Goal: Task Accomplishment & Management: Use online tool/utility

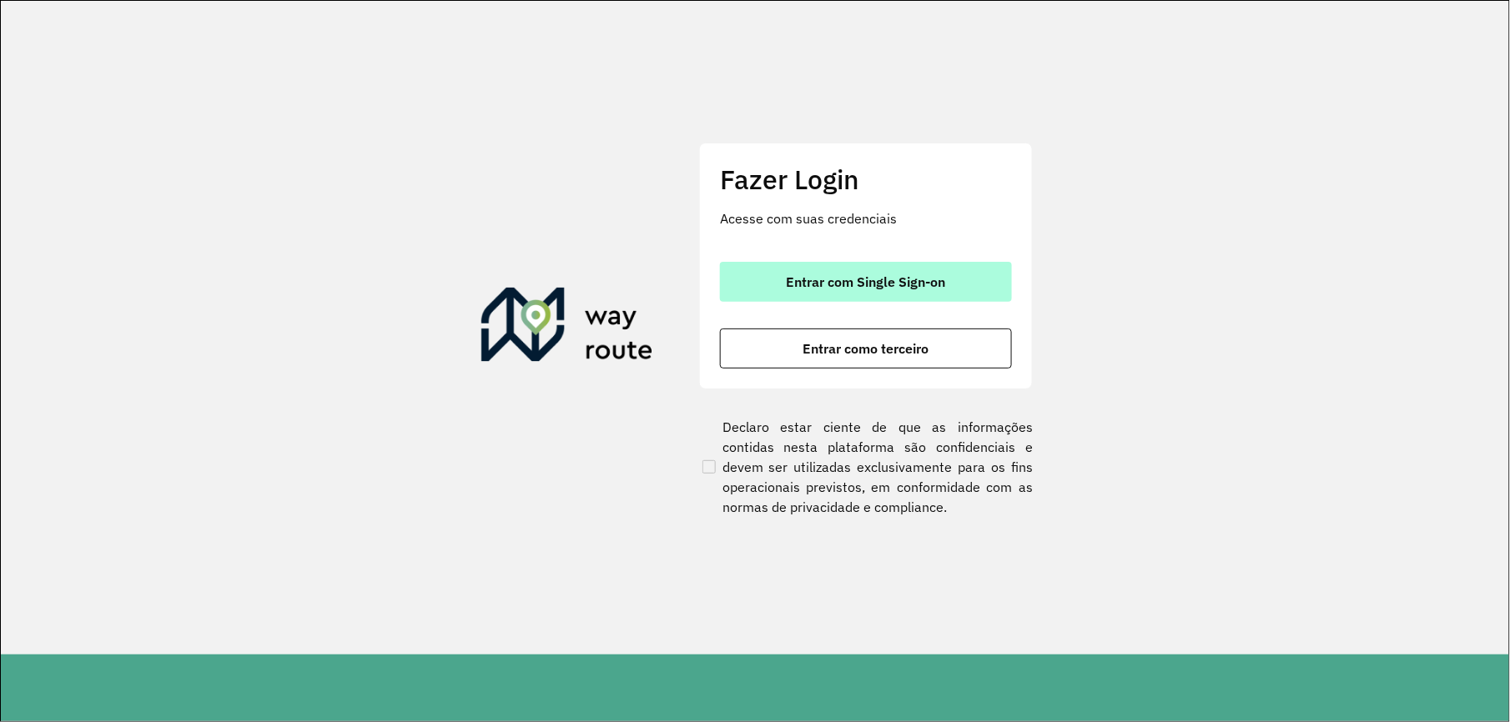
click at [825, 297] on button "Entrar com Single Sign-on" at bounding box center [866, 282] width 292 height 40
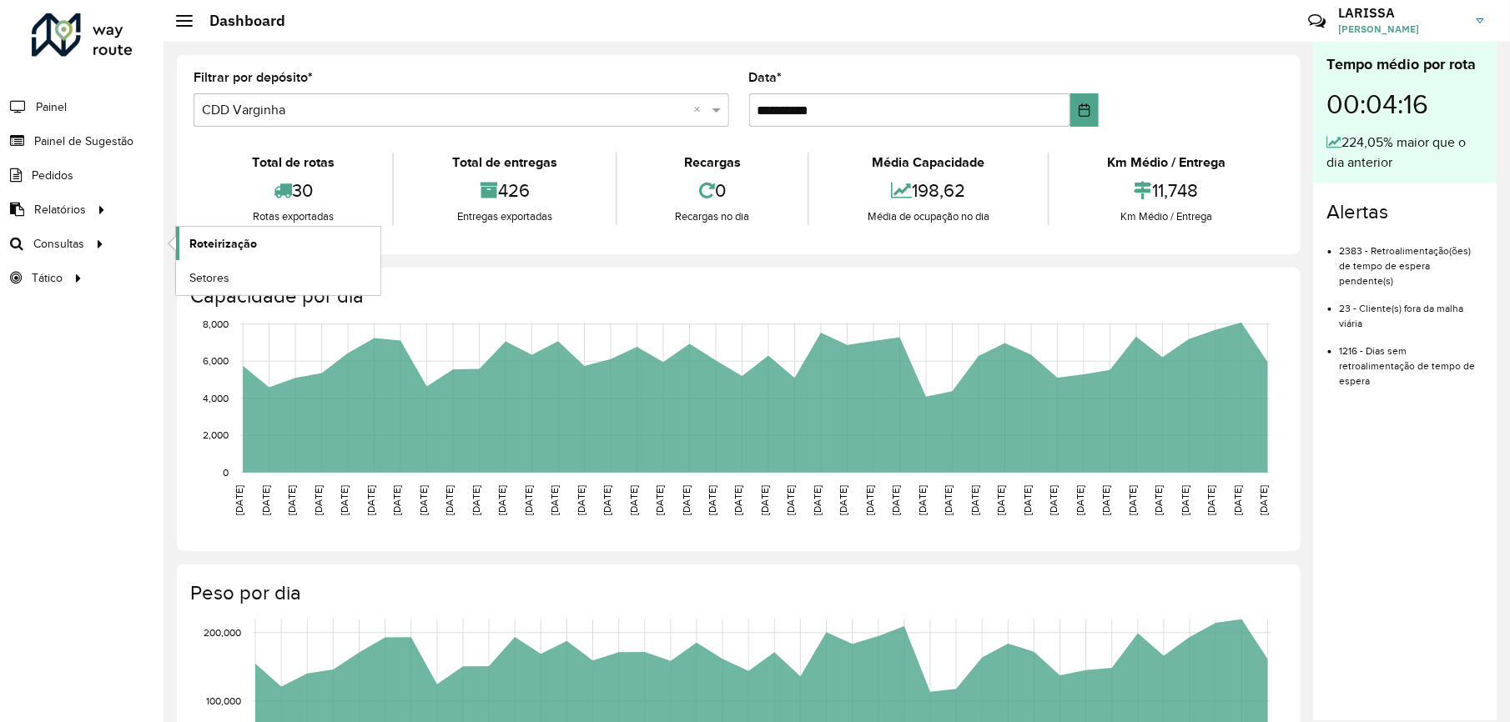
click at [239, 240] on span "Roteirização" at bounding box center [223, 244] width 68 height 18
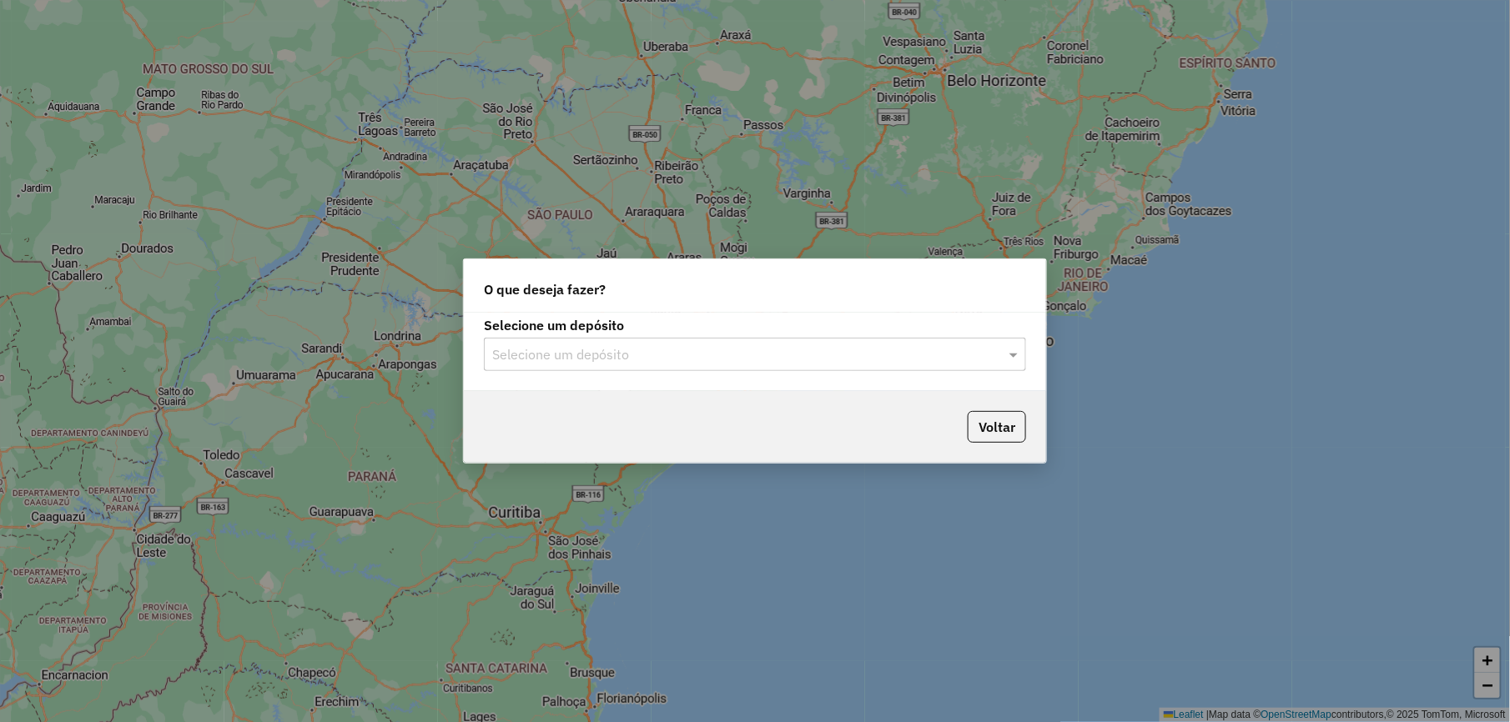
click at [659, 351] on input "text" at bounding box center [738, 355] width 492 height 20
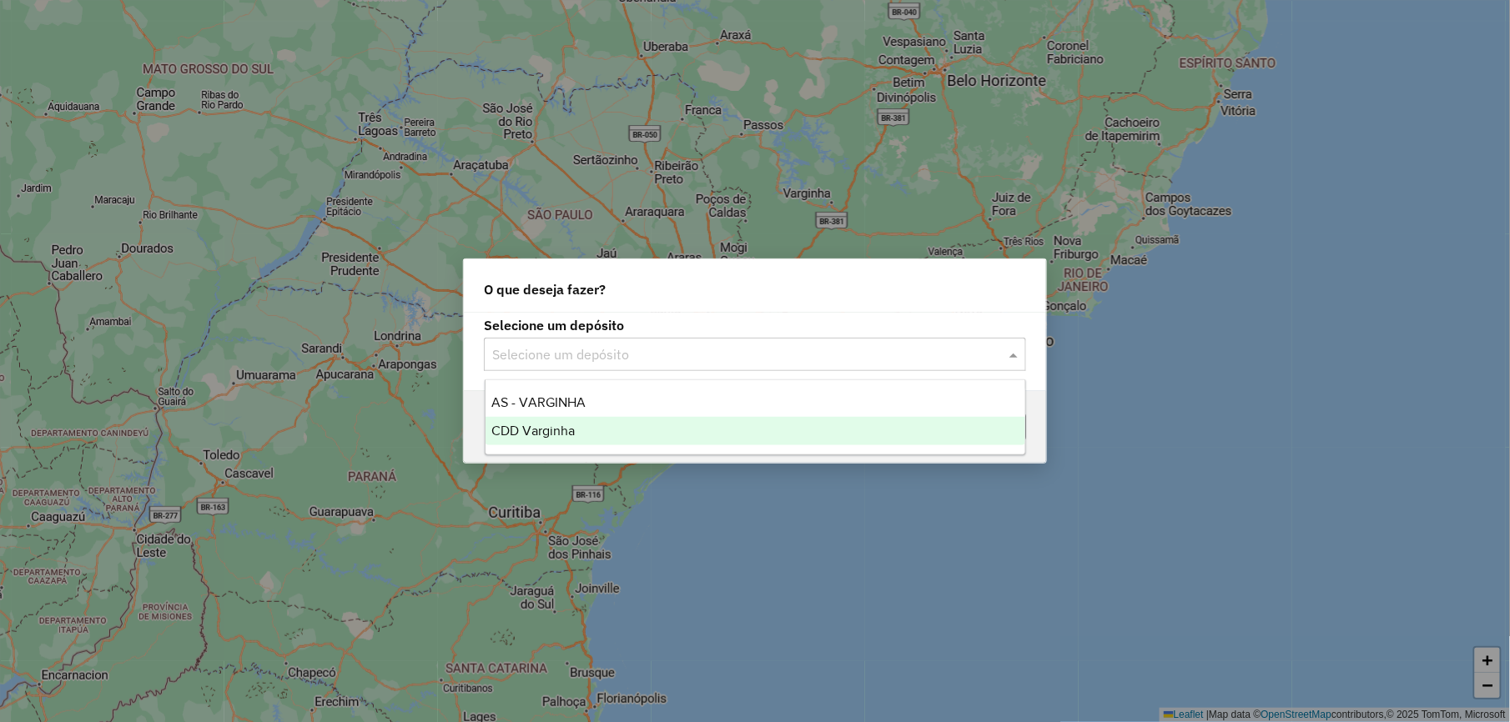
click at [621, 431] on div "CDD Varginha" at bounding box center [756, 431] width 540 height 28
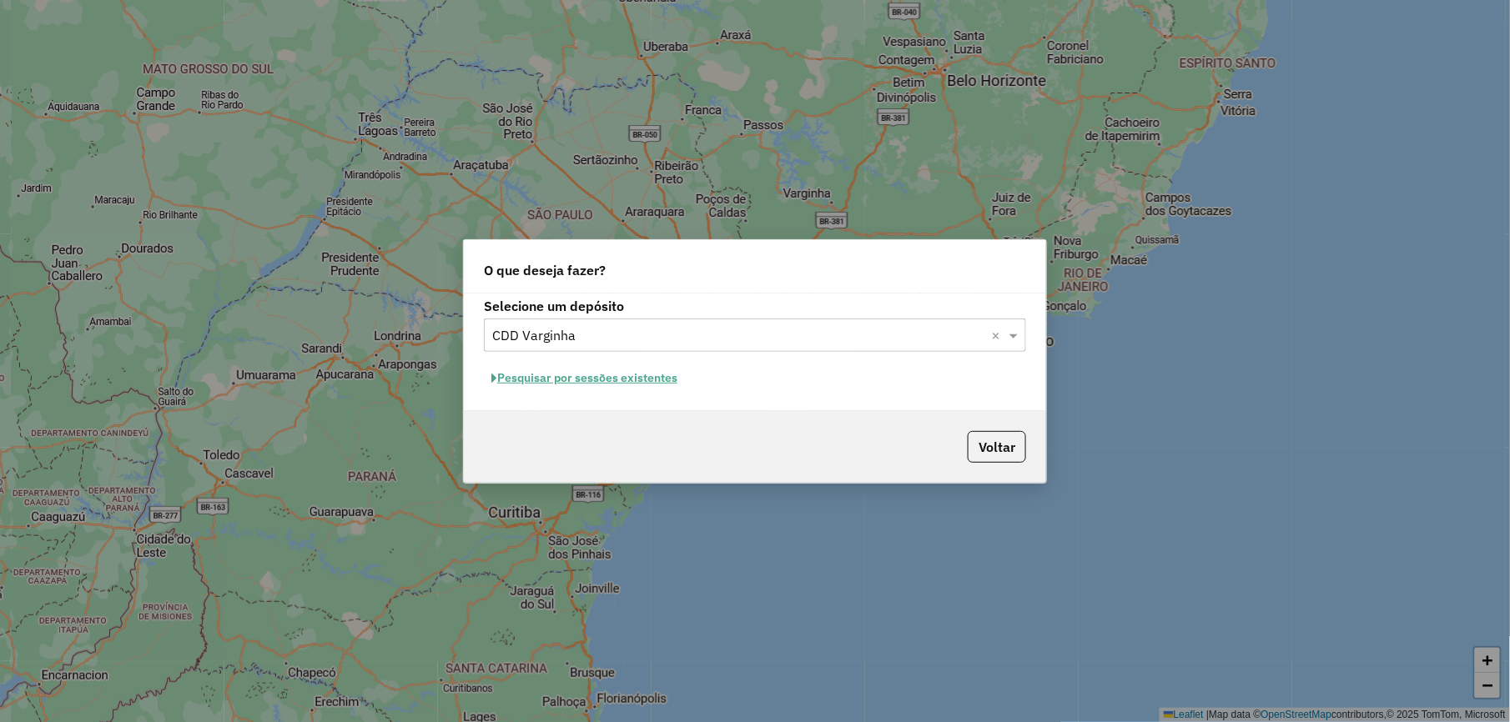
click at [634, 380] on button "Pesquisar por sessões existentes" at bounding box center [584, 378] width 201 height 26
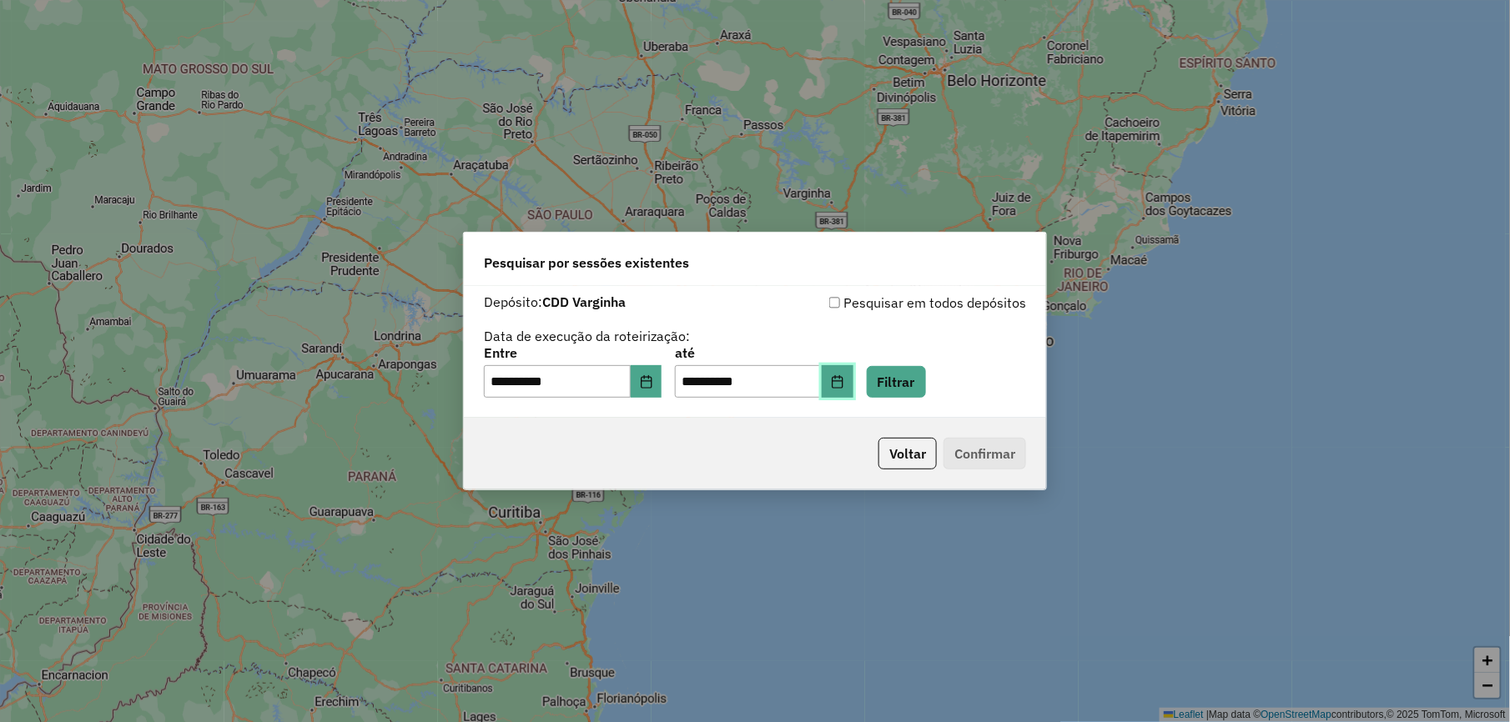
click at [848, 389] on button "Choose Date" at bounding box center [838, 381] width 32 height 33
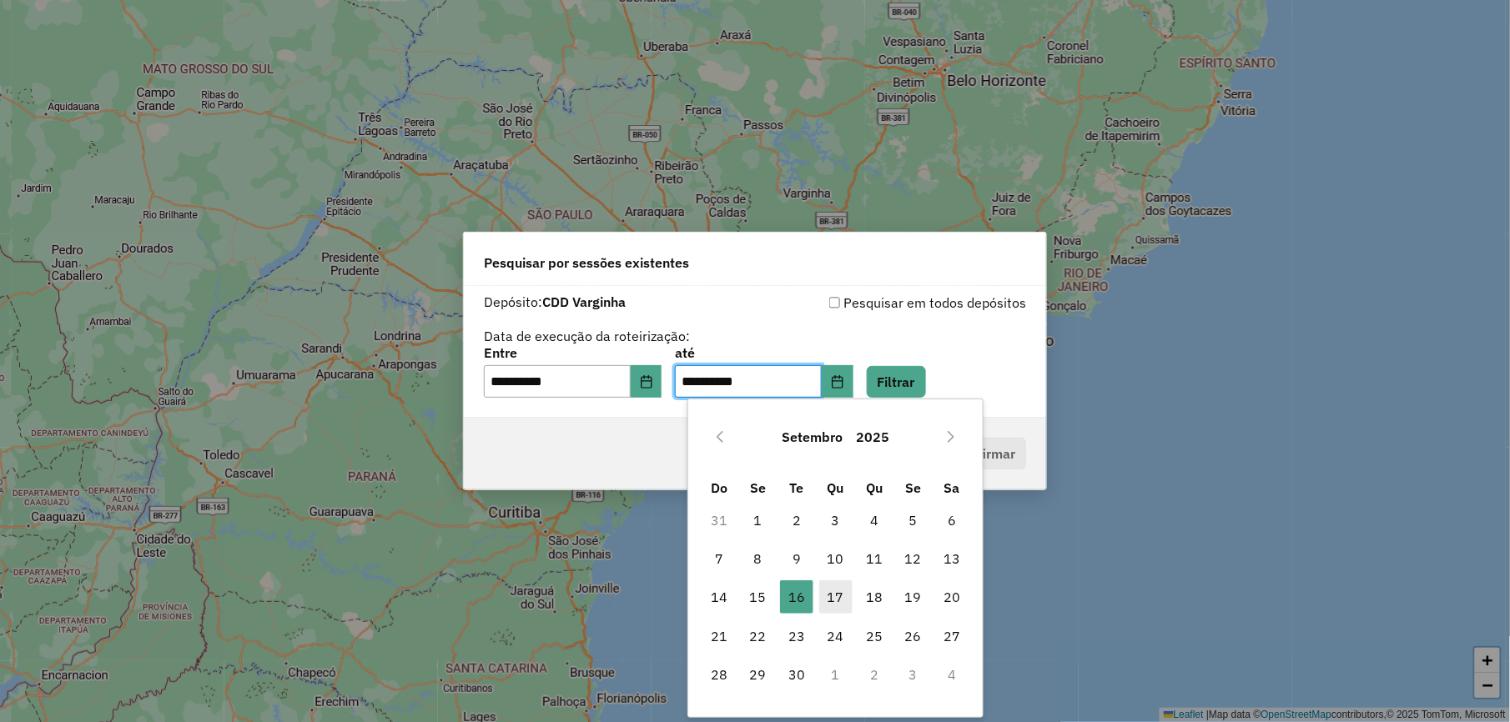
click at [832, 592] on span "17" at bounding box center [835, 597] width 33 height 33
type input "**********"
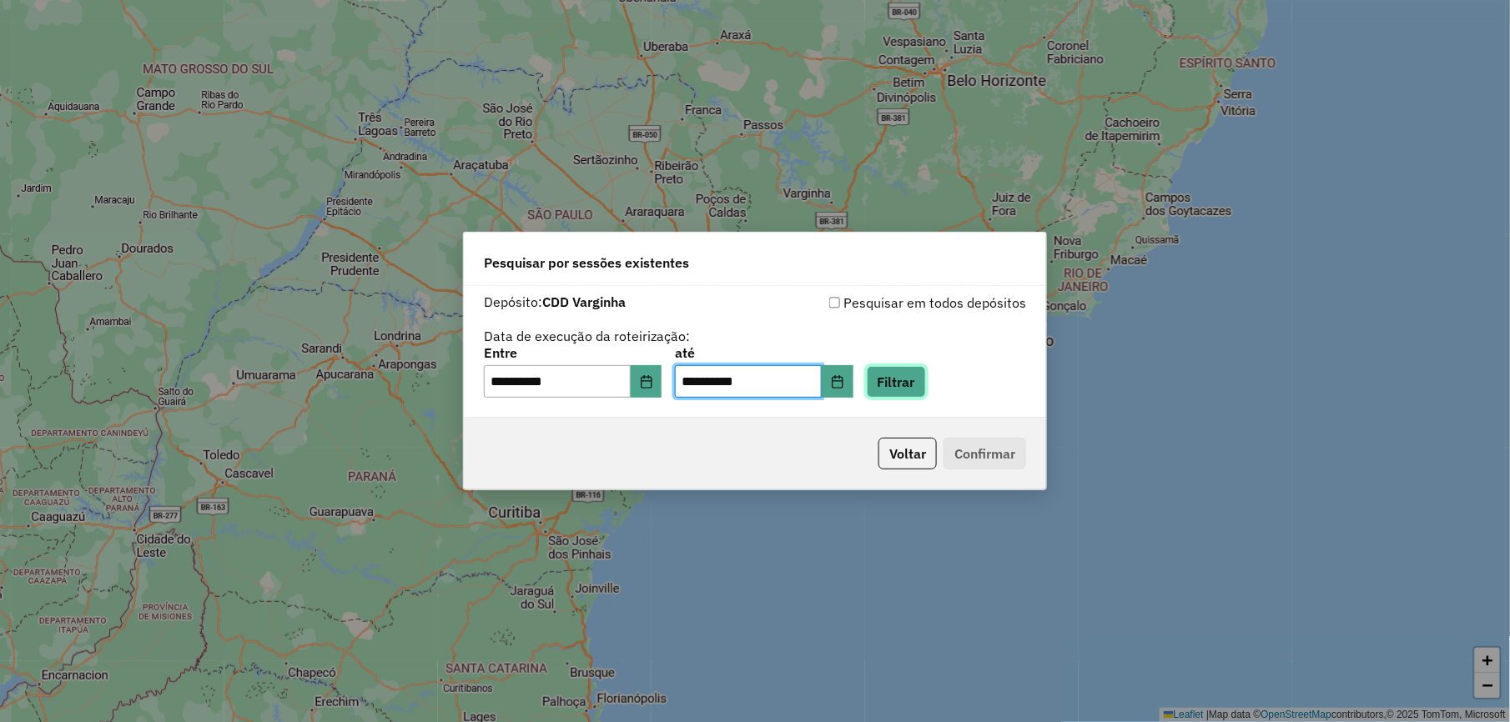
click at [923, 385] on button "Filtrar" at bounding box center [896, 382] width 59 height 32
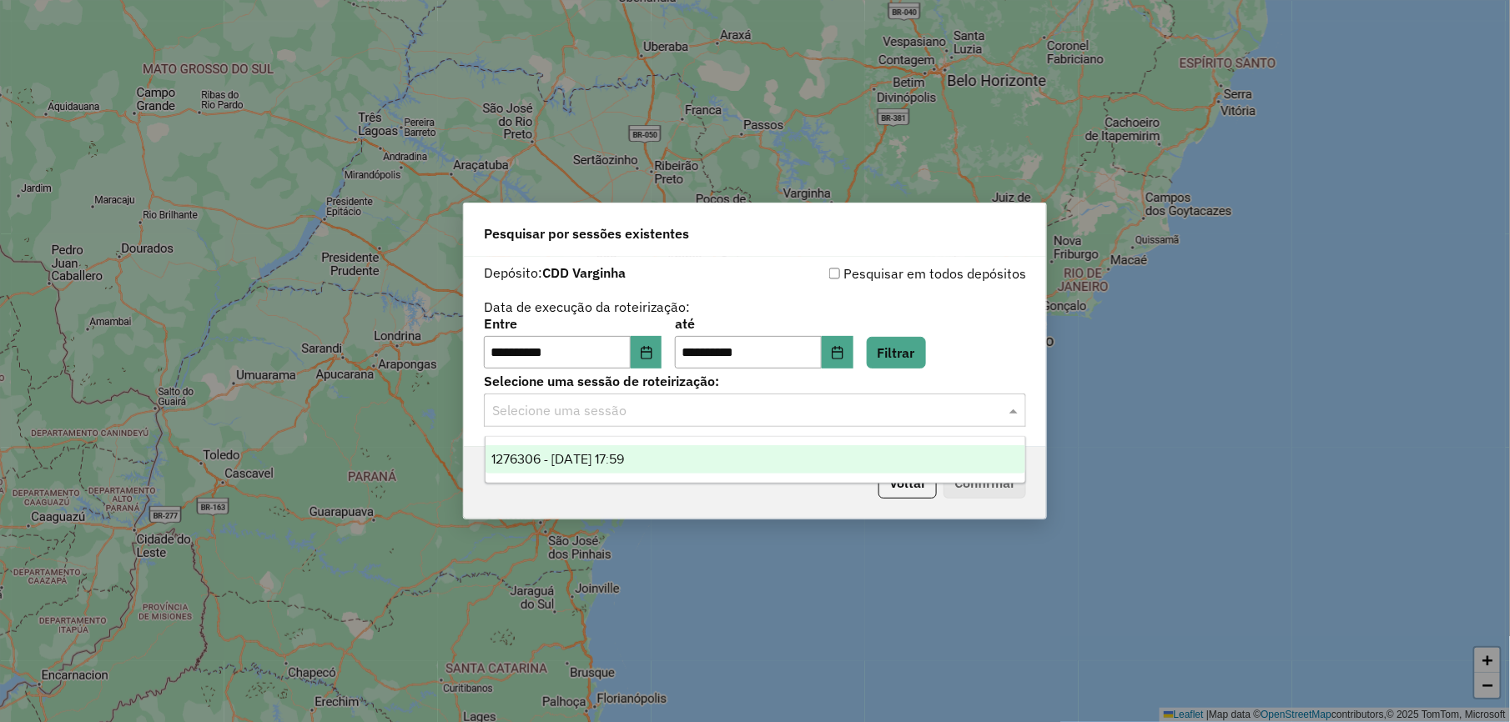
click at [597, 415] on input "text" at bounding box center [738, 411] width 492 height 20
click at [581, 464] on span "1276306 - 16/09/2025 17:59" at bounding box center [558, 459] width 133 height 14
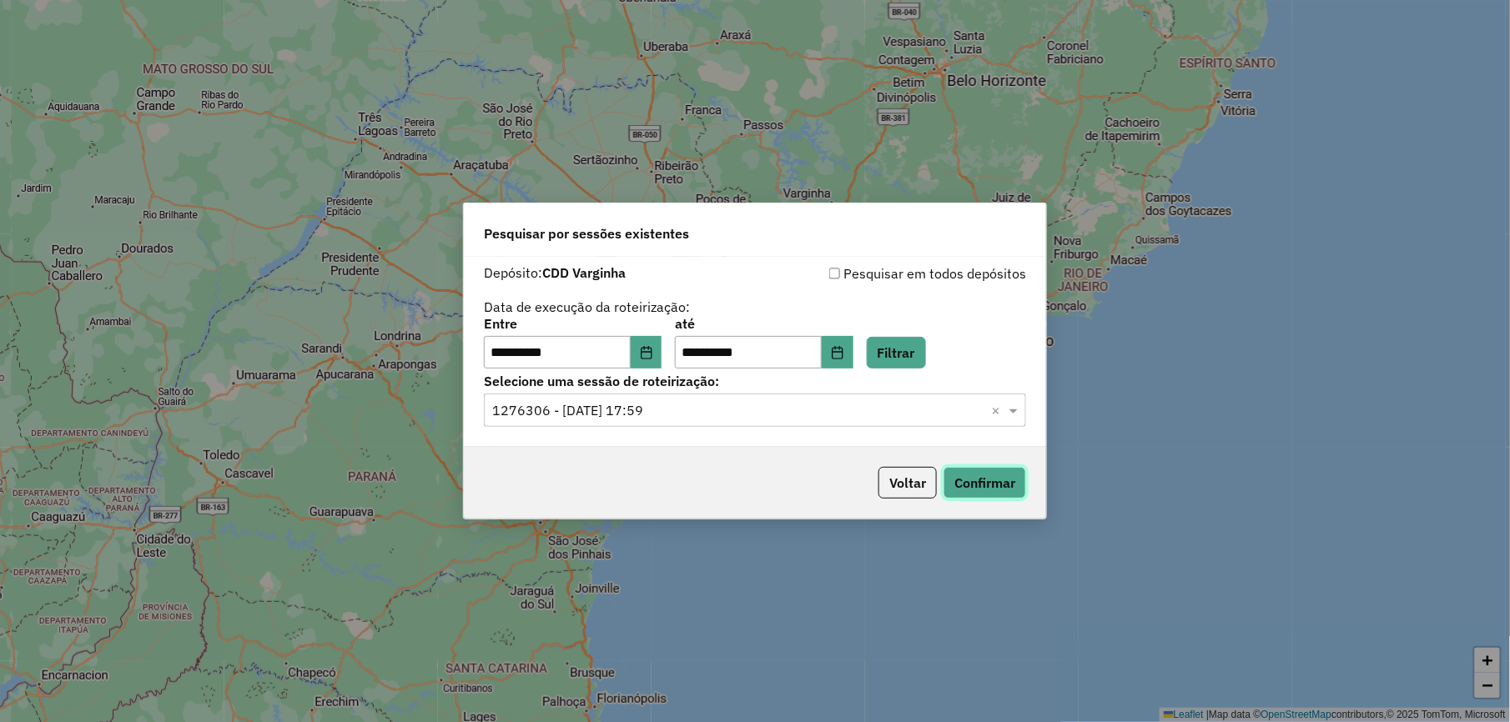
click at [1019, 496] on button "Confirmar" at bounding box center [984, 483] width 83 height 32
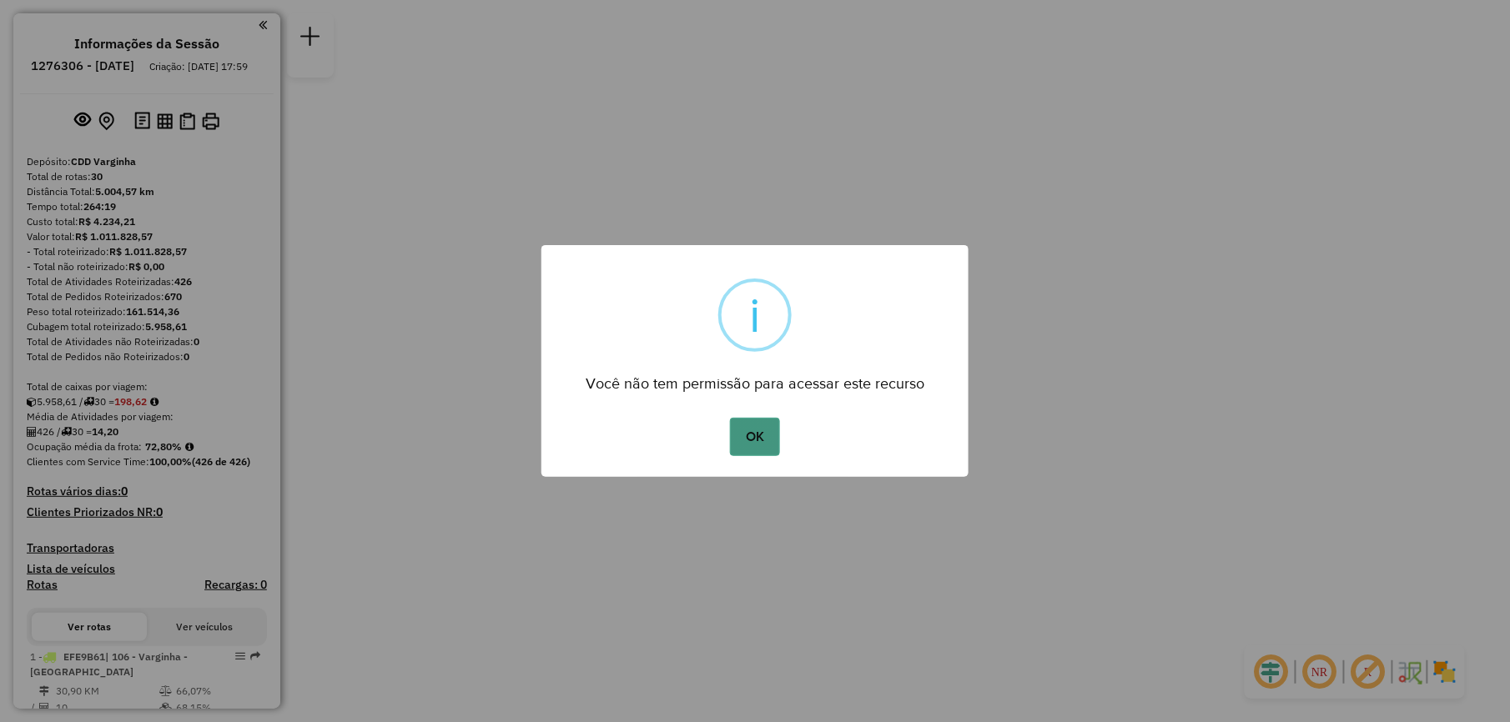
click at [744, 442] on button "OK" at bounding box center [754, 437] width 49 height 38
